Goal: Information Seeking & Learning: Learn about a topic

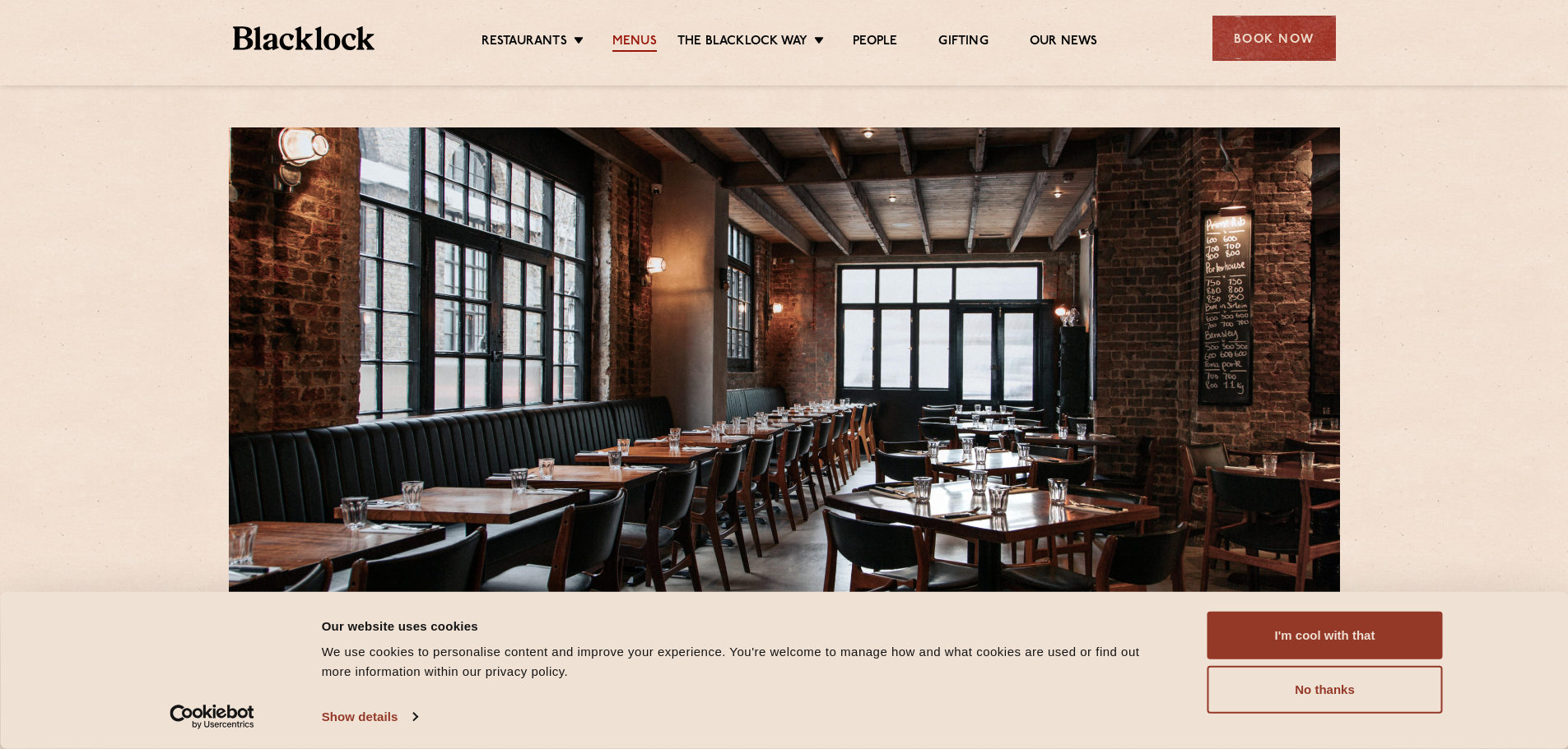
click at [634, 47] on link "Menus" at bounding box center [634, 42] width 45 height 18
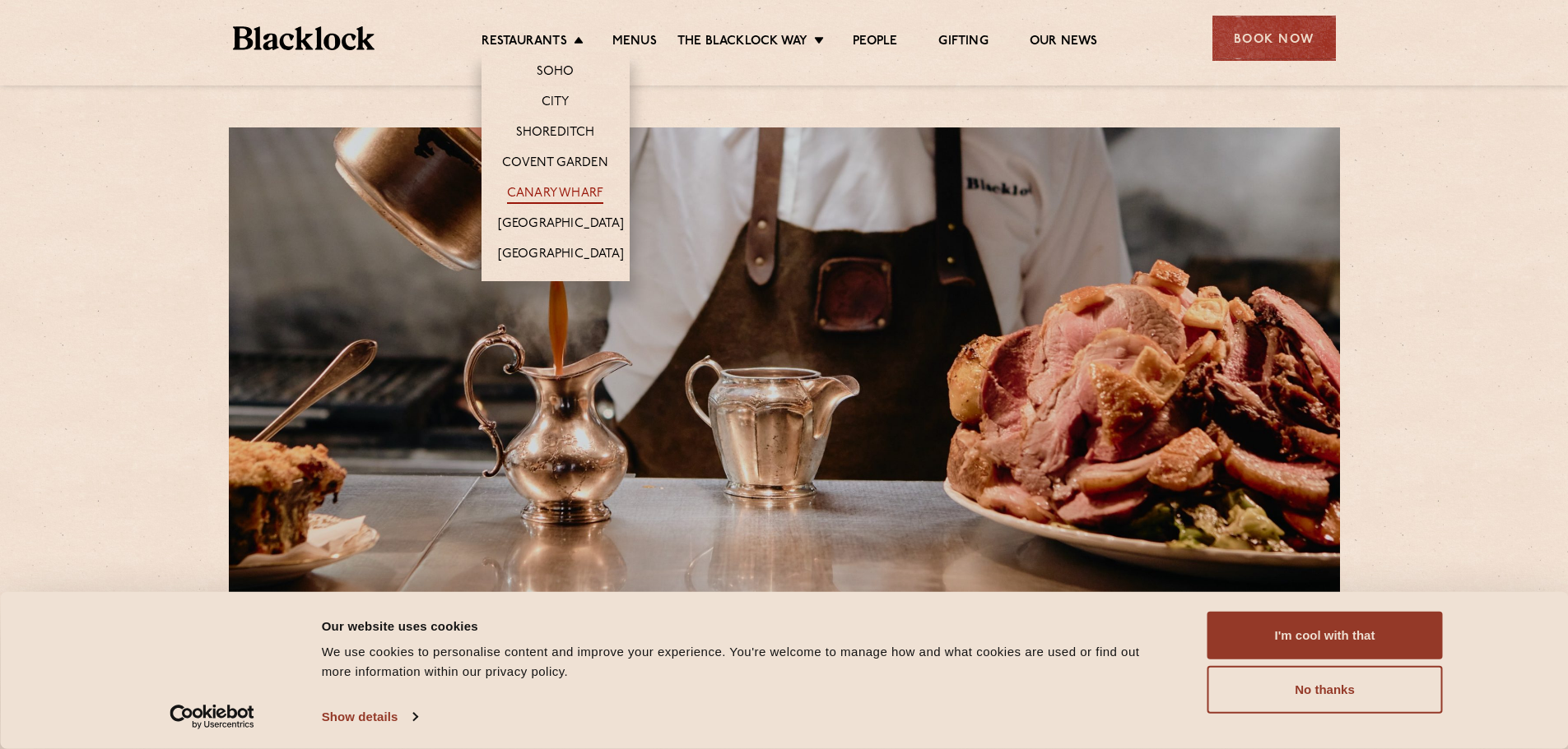
click at [581, 198] on link "Canary Wharf" at bounding box center [555, 194] width 96 height 18
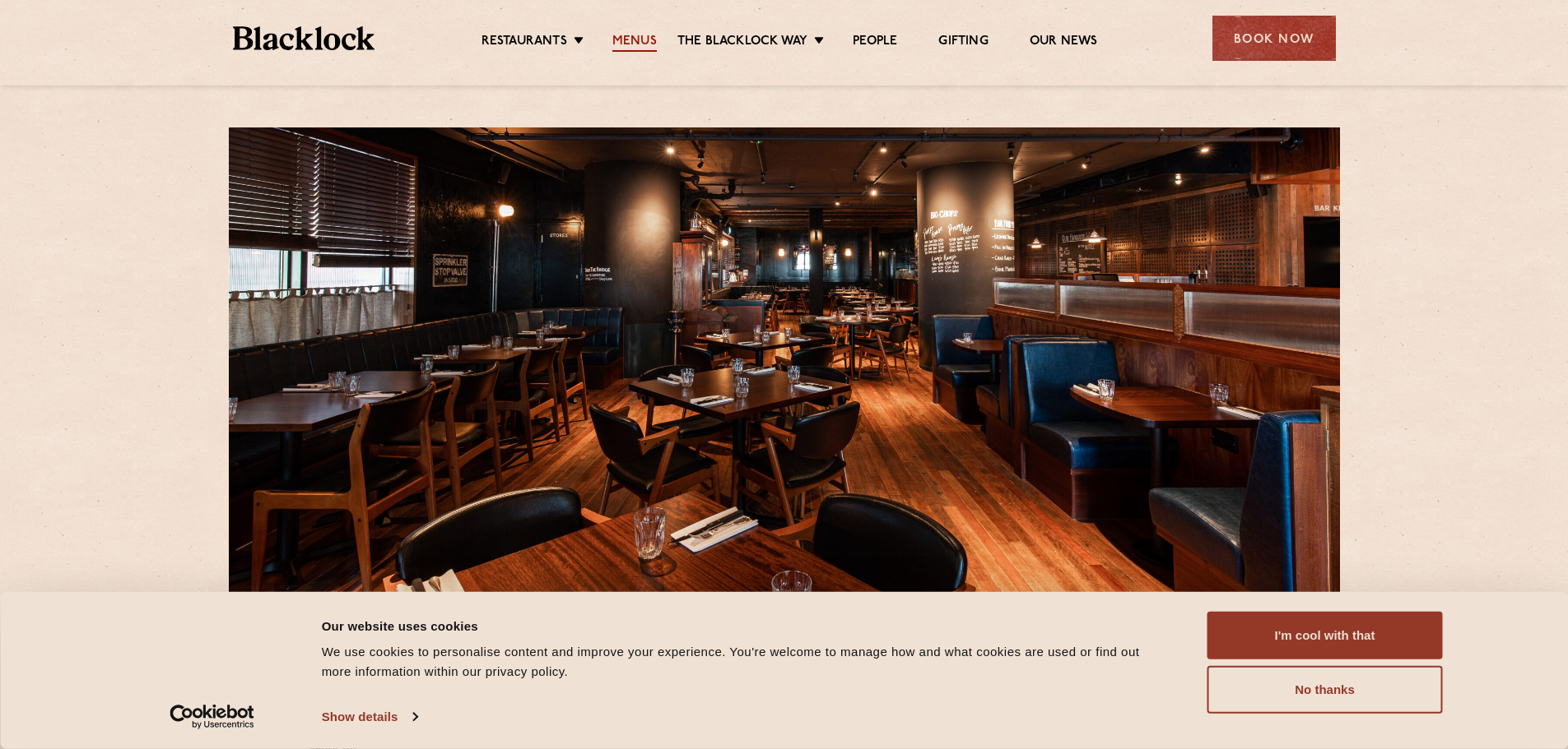
click at [636, 43] on link "Menus" at bounding box center [634, 42] width 45 height 18
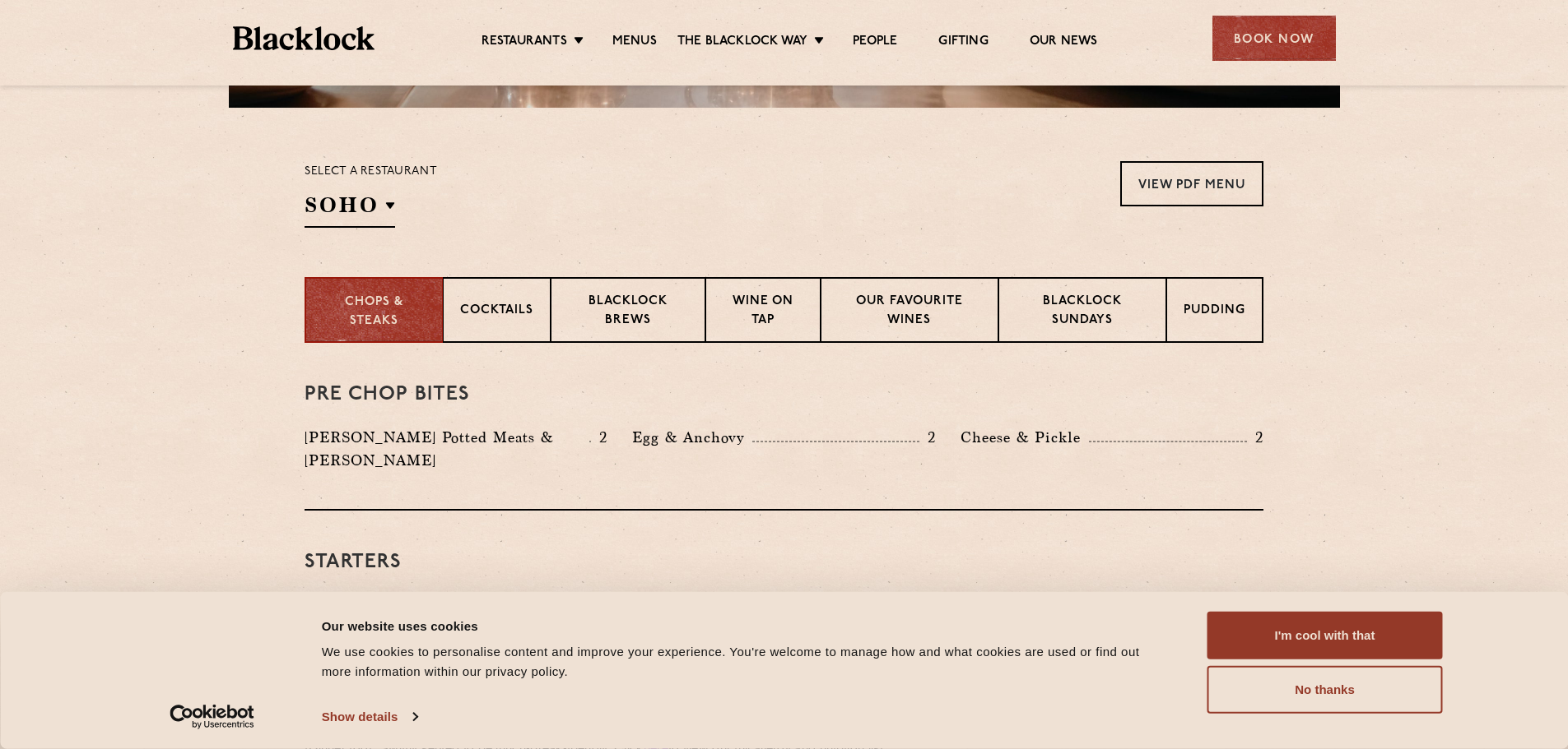
scroll to position [493, 0]
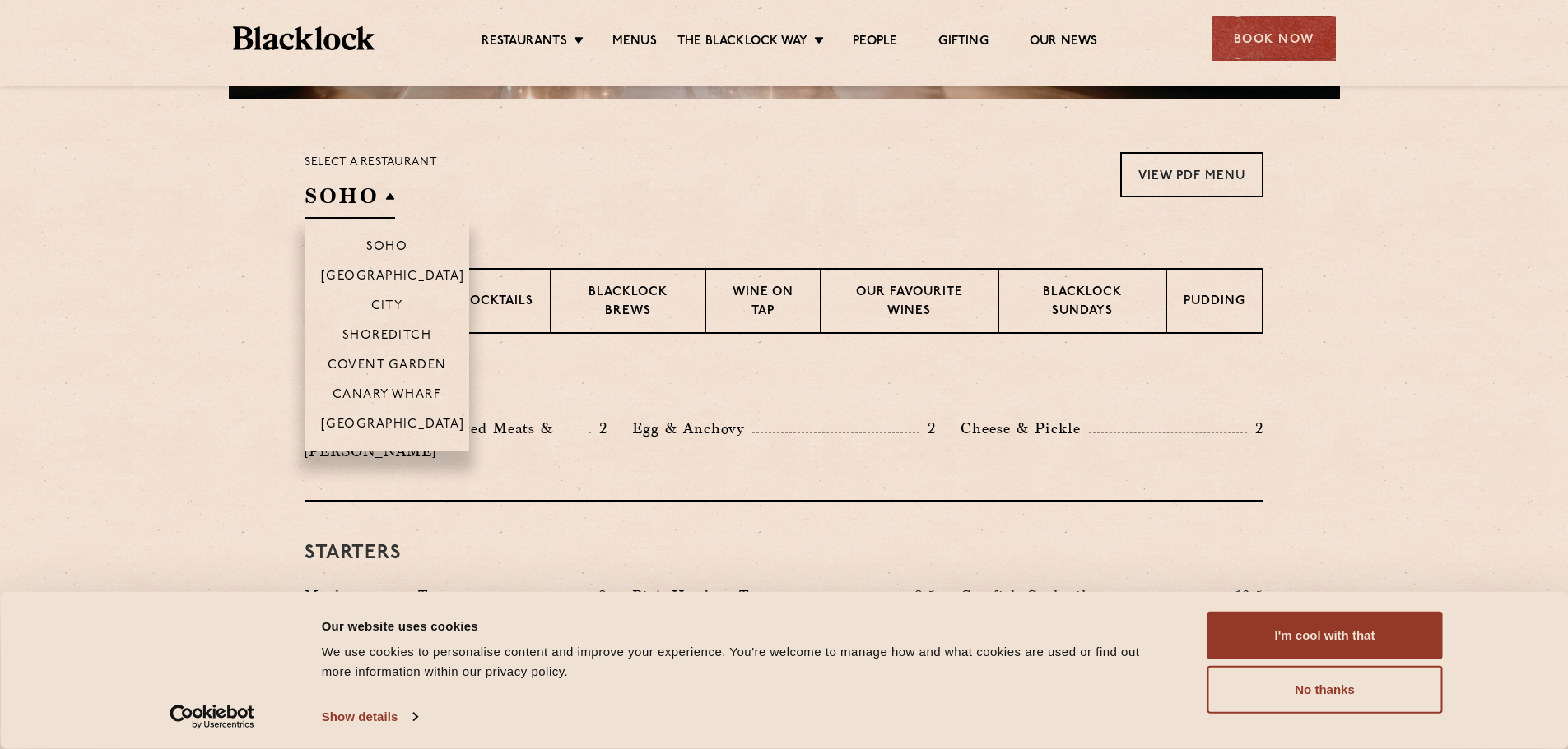
click at [391, 204] on h2 "SOHO" at bounding box center [349, 201] width 91 height 37
click at [406, 394] on p "Canary Wharf" at bounding box center [387, 397] width 108 height 17
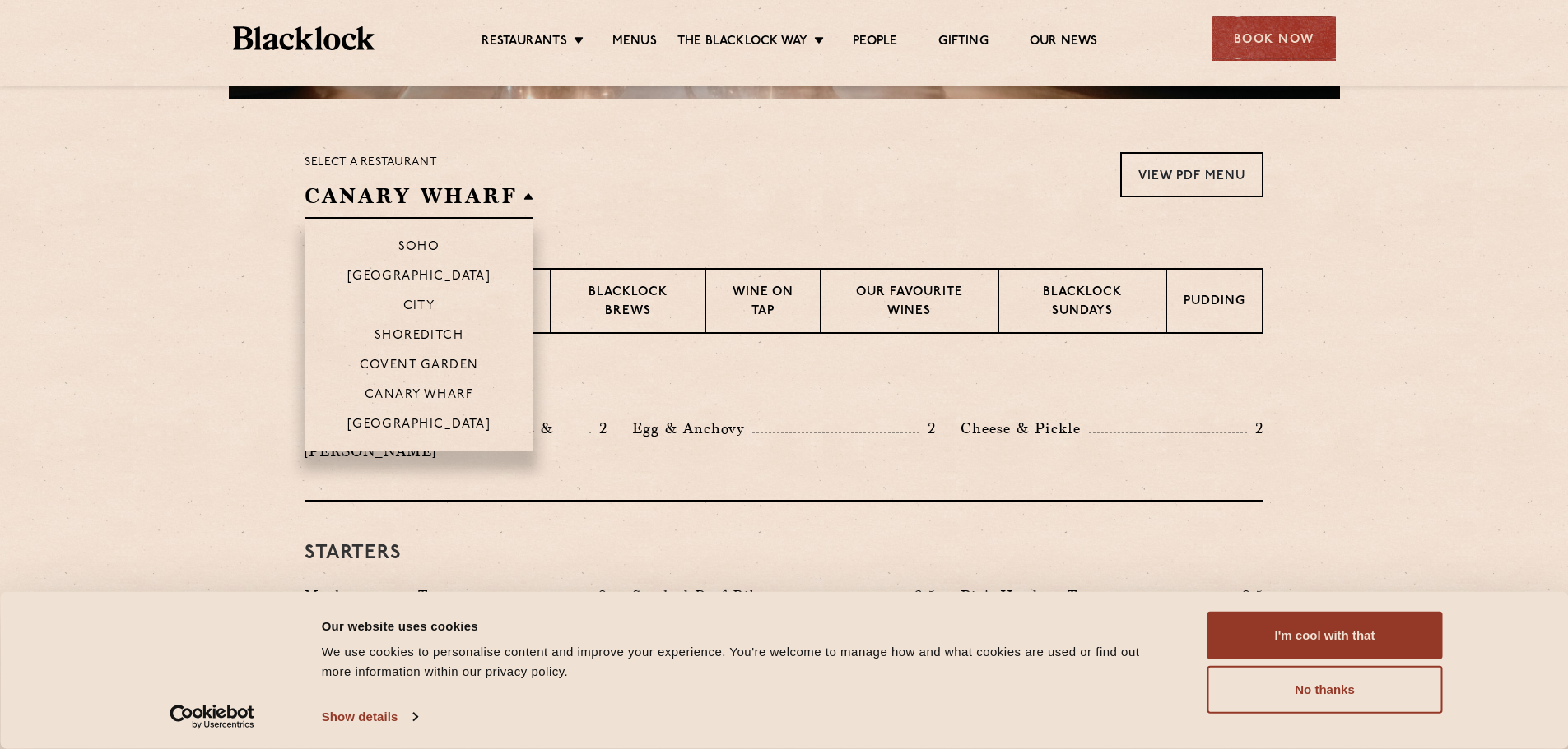
click at [403, 190] on h2 "Canary Wharf" at bounding box center [419, 201] width 229 height 37
click at [404, 252] on p "Soho" at bounding box center [419, 248] width 42 height 17
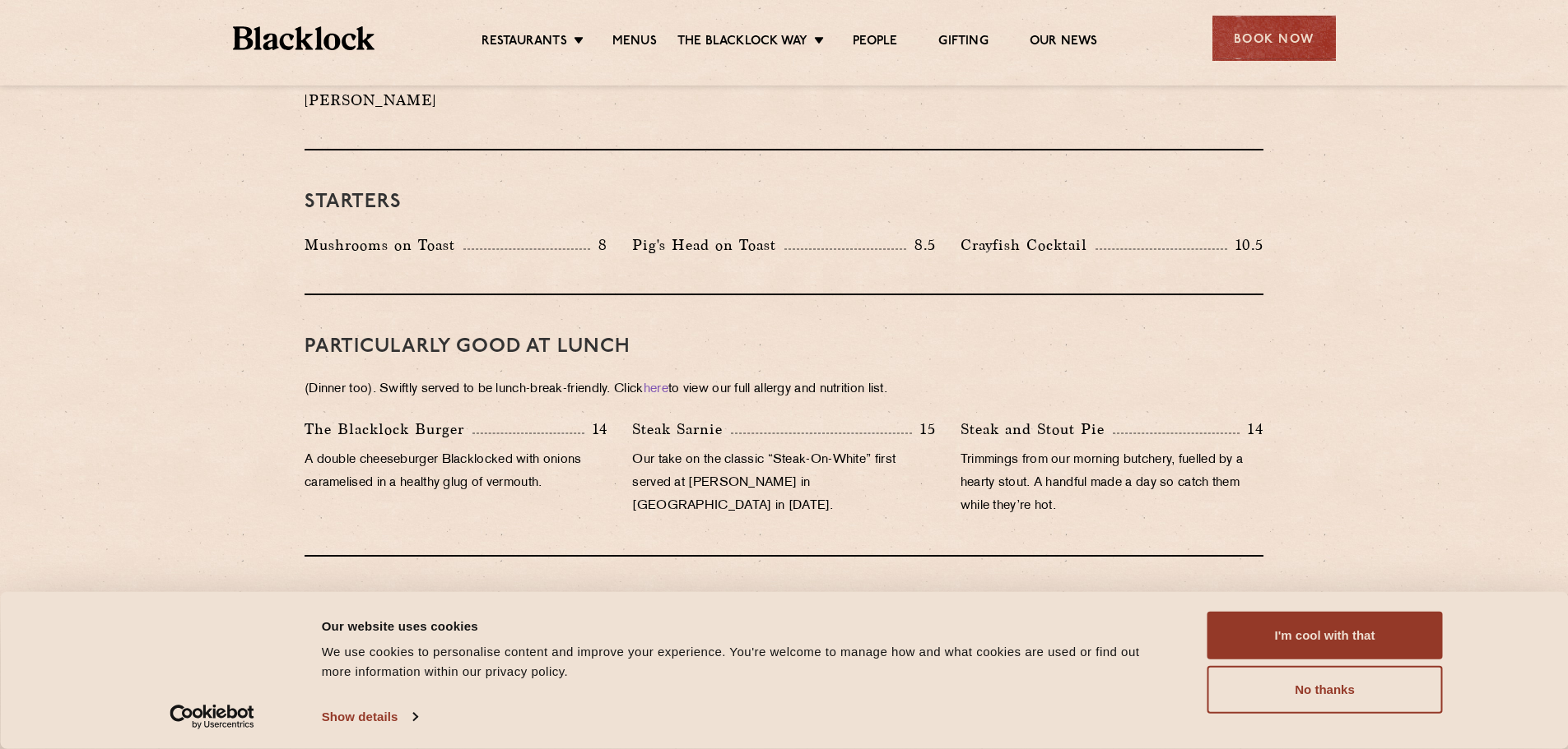
scroll to position [905, 0]
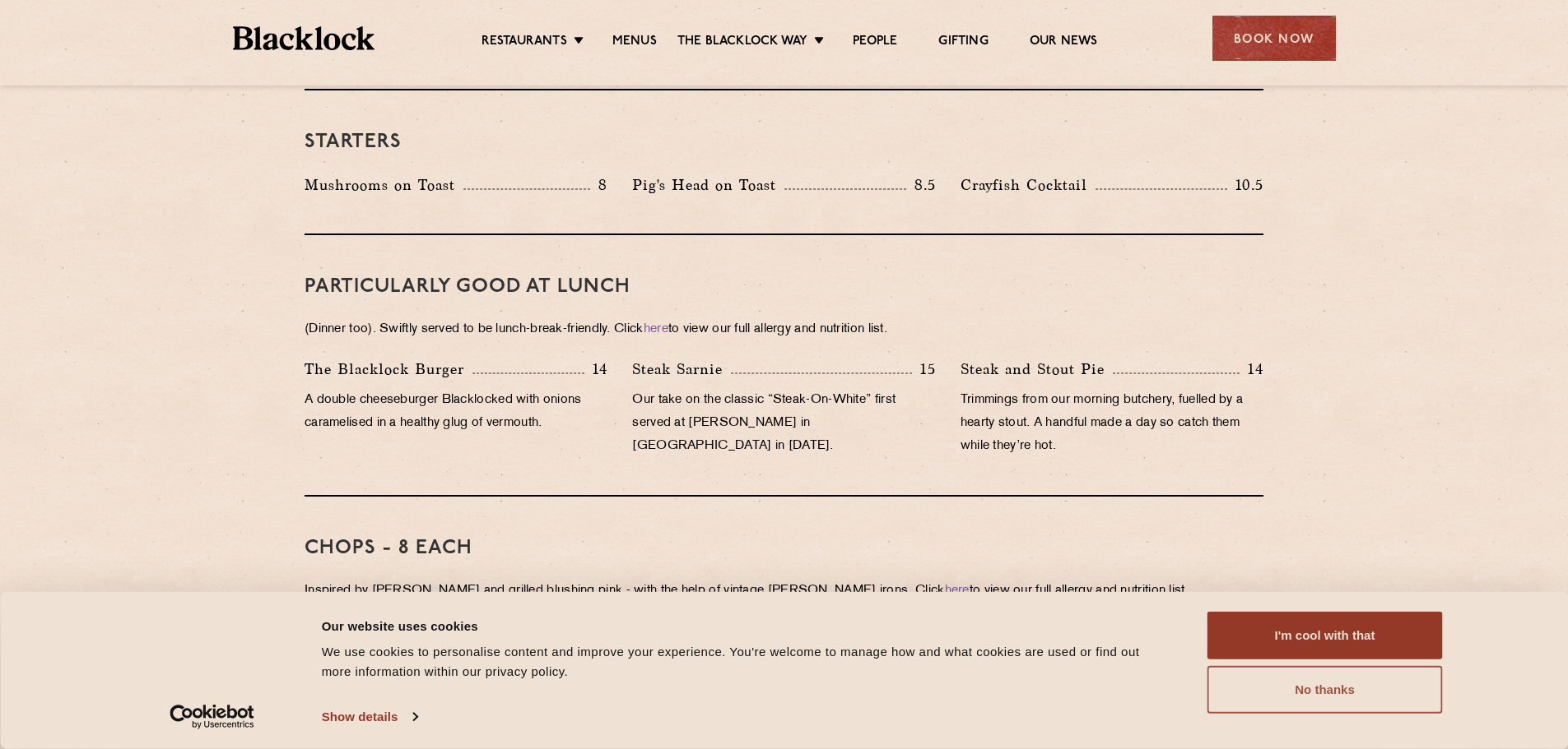
click at [1295, 686] on button "No thanks" at bounding box center [1325, 689] width 235 height 48
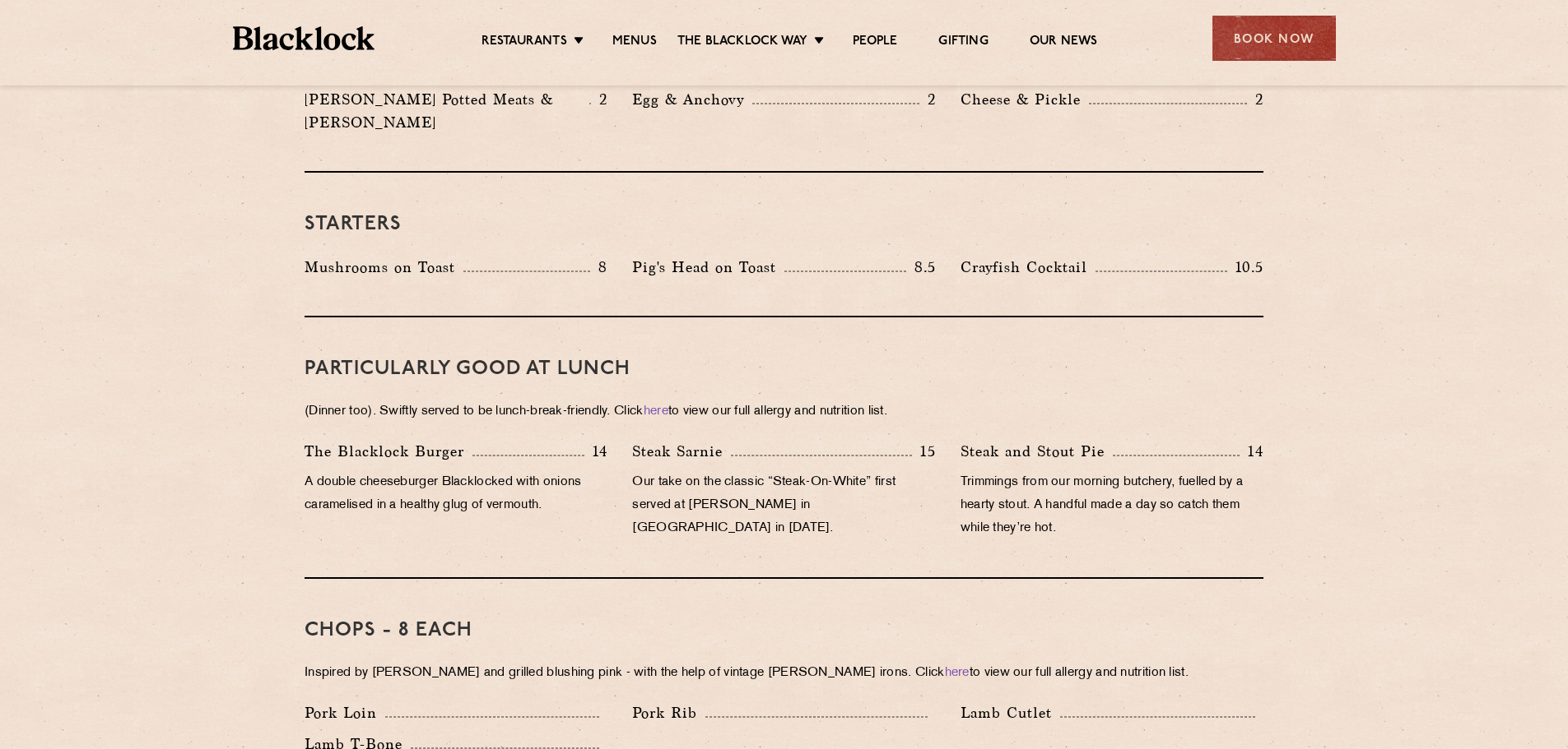
scroll to position [329, 0]
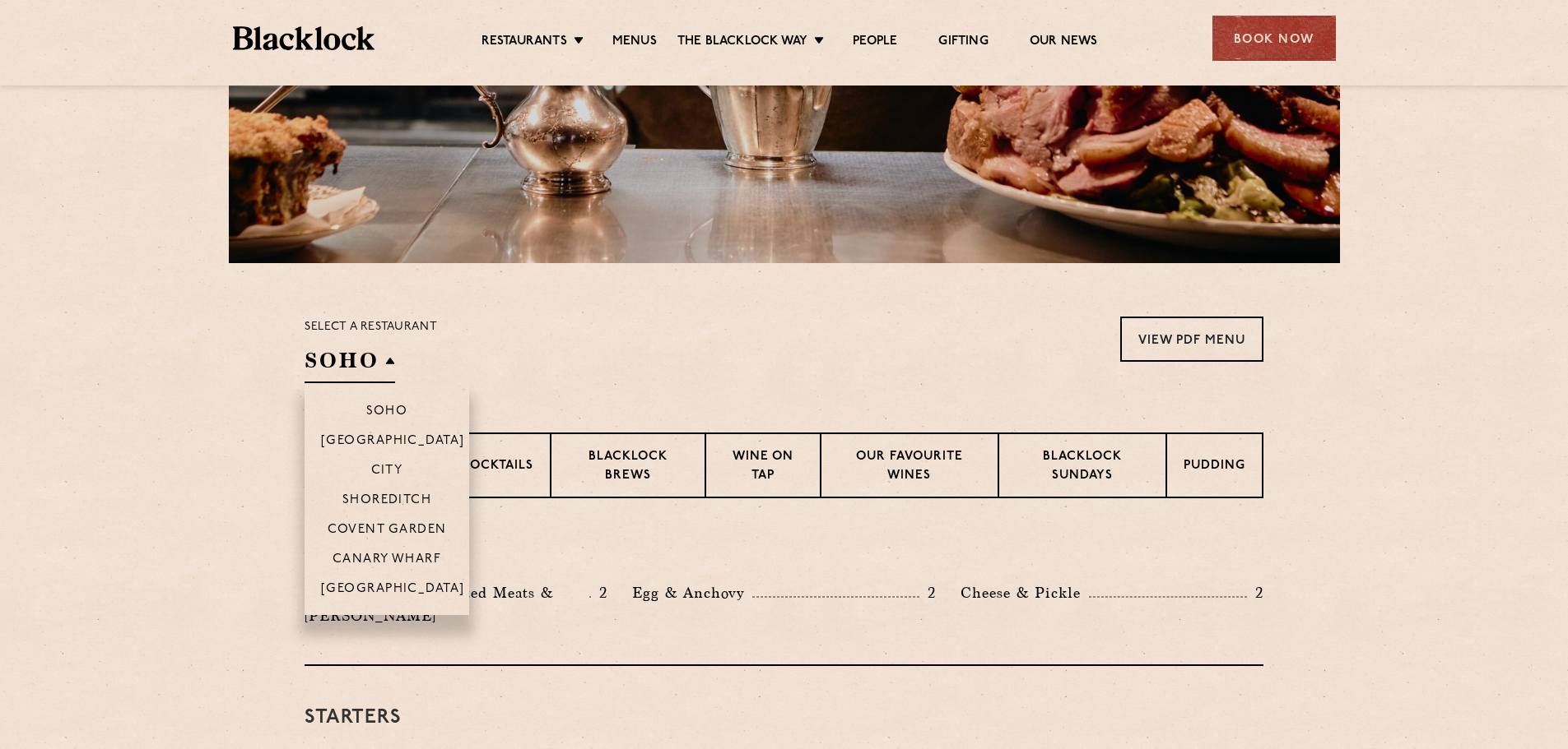
click at [346, 360] on h2 "Soho" at bounding box center [349, 365] width 91 height 37
click at [413, 551] on li "Canary Wharf" at bounding box center [387, 558] width 164 height 30
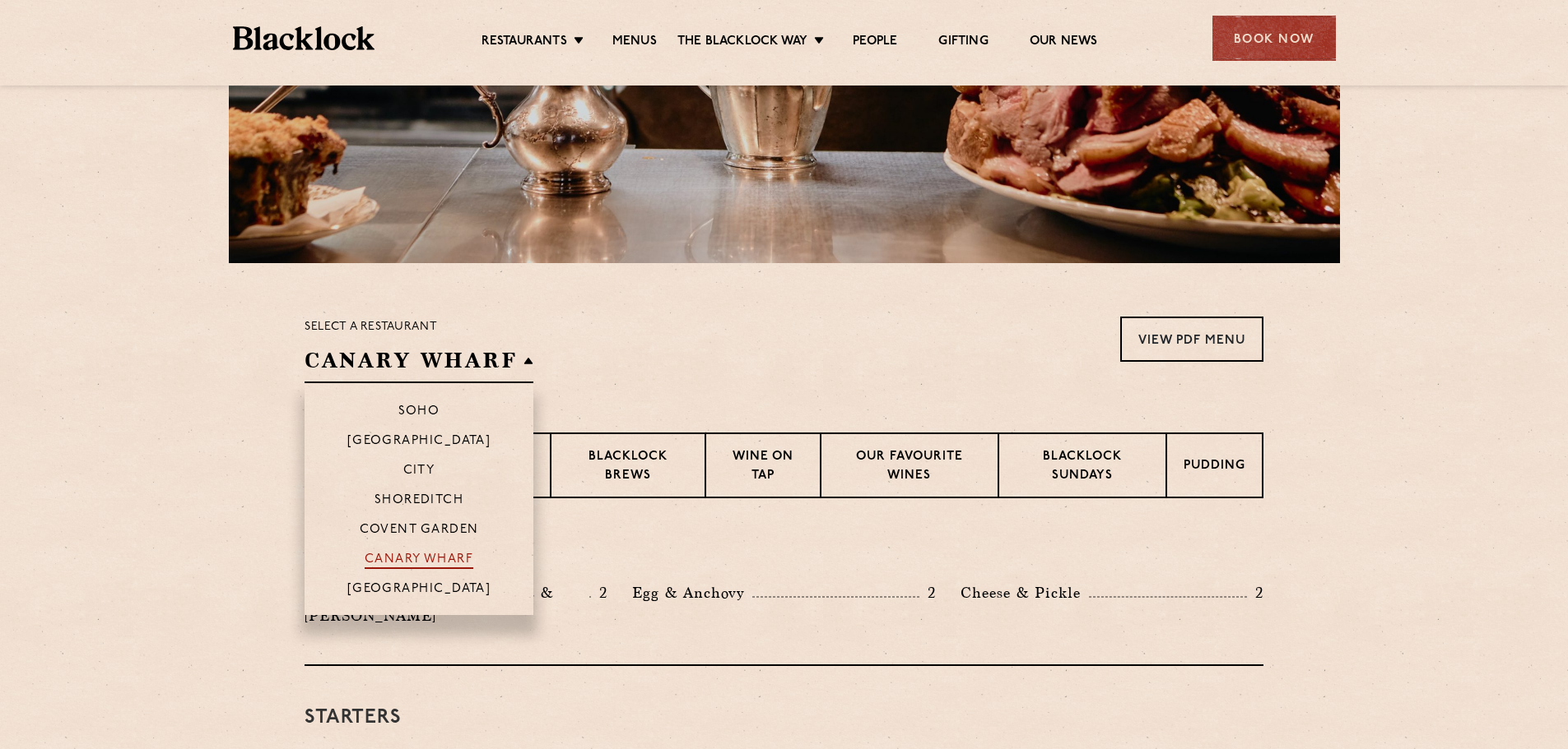
click at [433, 560] on p "Canary Wharf" at bounding box center [419, 561] width 108 height 17
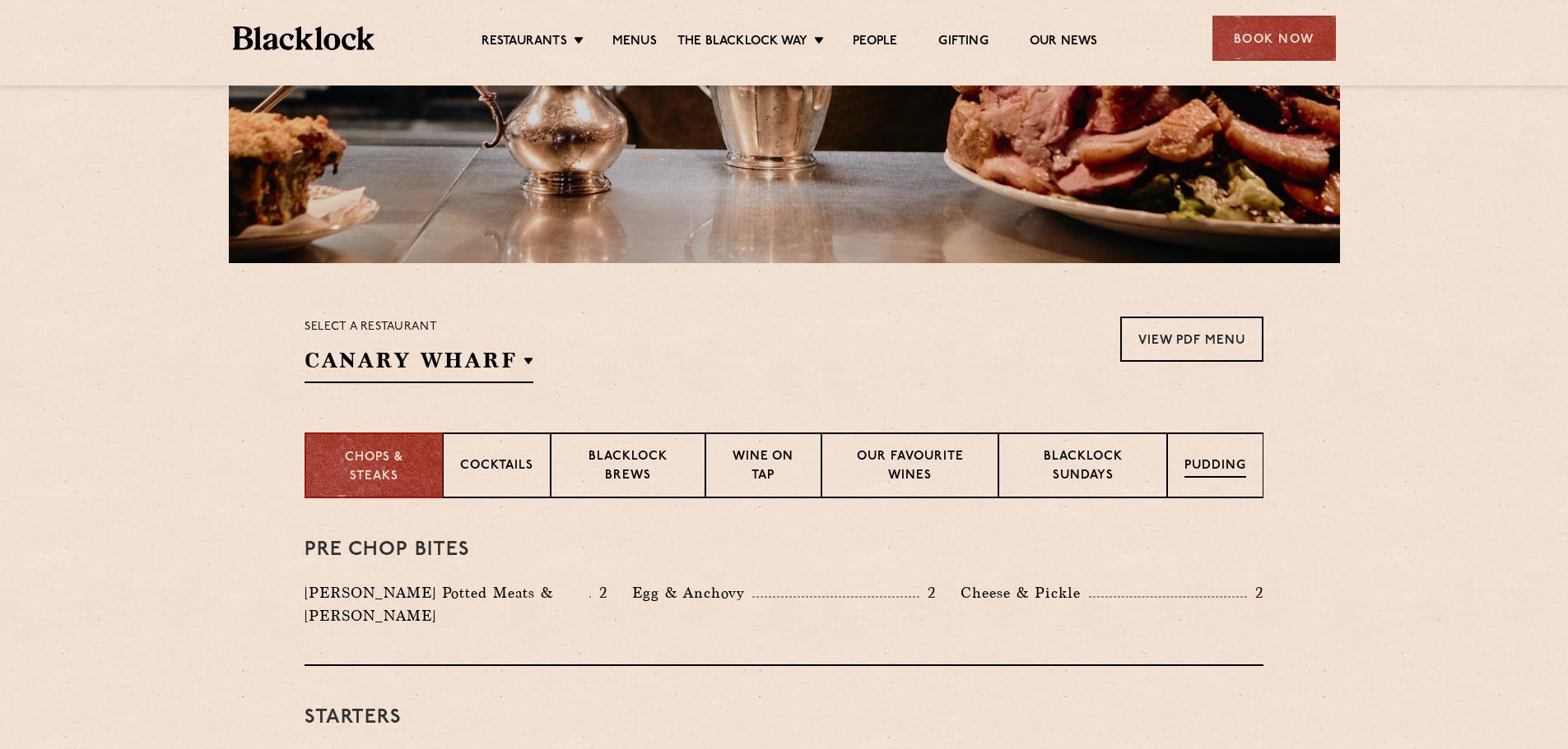
click at [1199, 462] on p "Pudding" at bounding box center [1215, 468] width 62 height 21
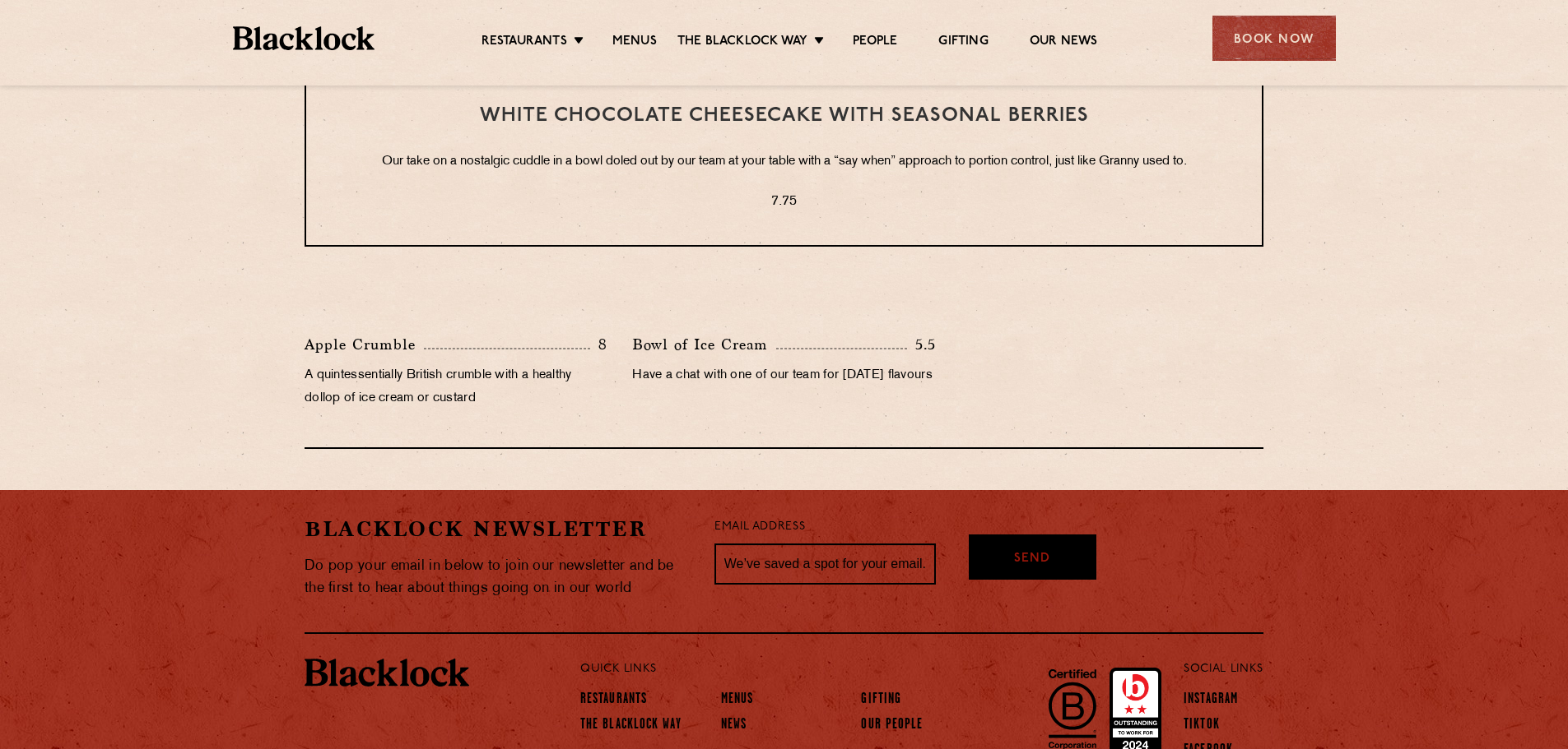
scroll to position [855, 0]
